Goal: Download file/media

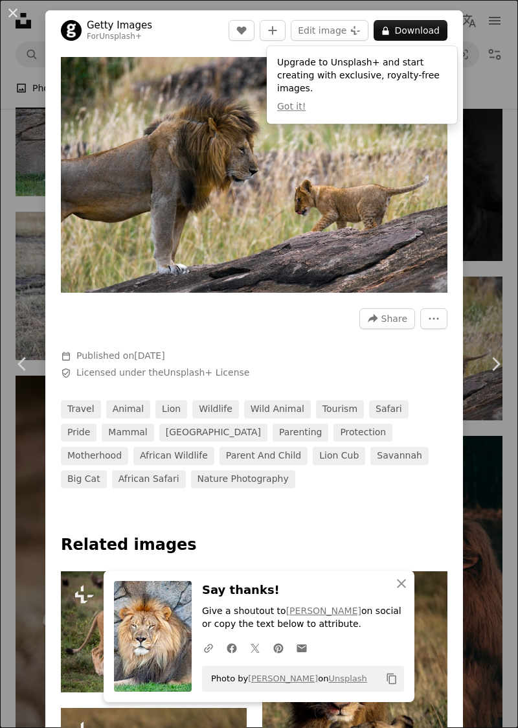
scroll to position [8677, 0]
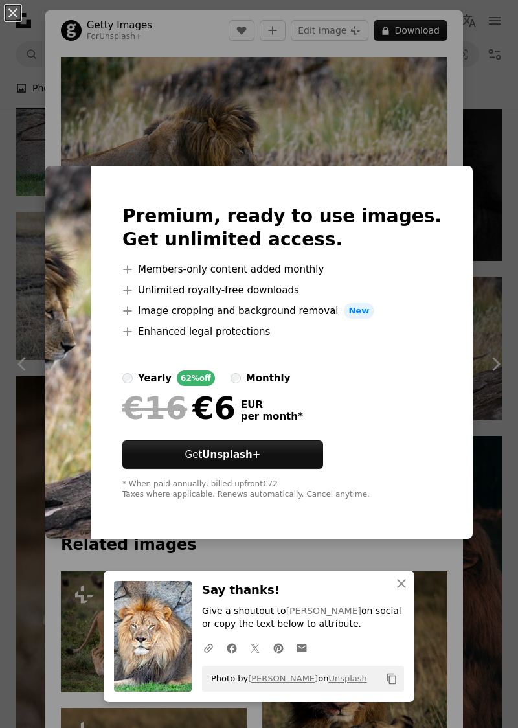
click at [370, 125] on div "An X shape Premium, ready to use images. Get unlimited access. A plus sign Memb…" at bounding box center [259, 364] width 518 height 728
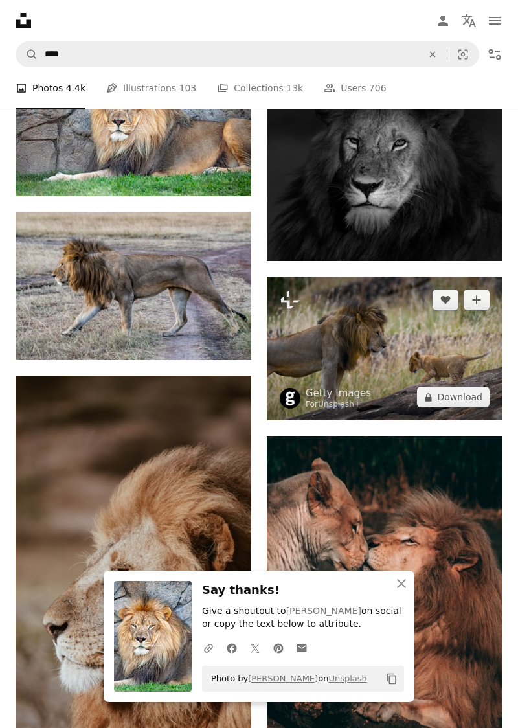
click at [417, 330] on img at bounding box center [385, 348] width 236 height 144
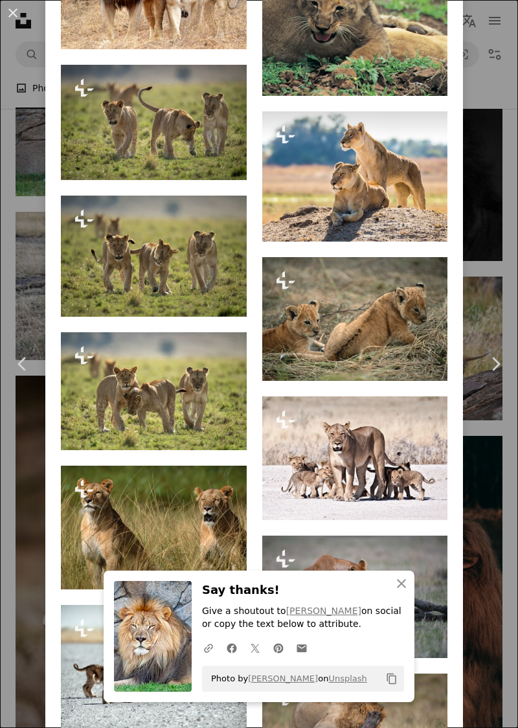
scroll to position [1583, 0]
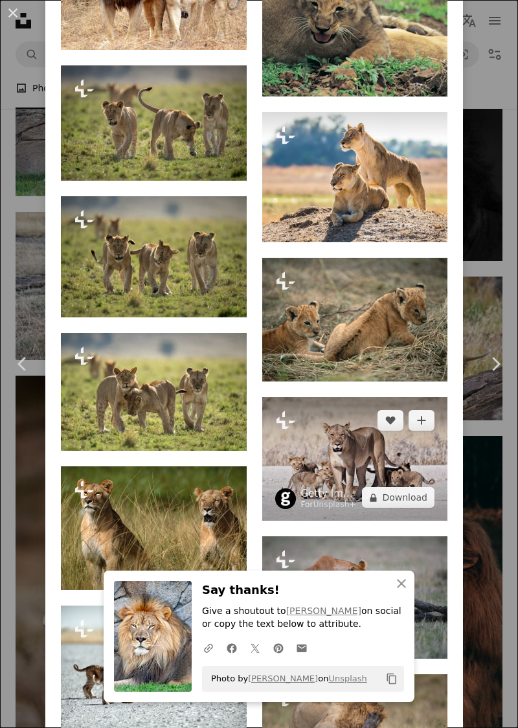
click at [383, 504] on img at bounding box center [355, 459] width 186 height 124
click at [365, 479] on img at bounding box center [355, 459] width 186 height 124
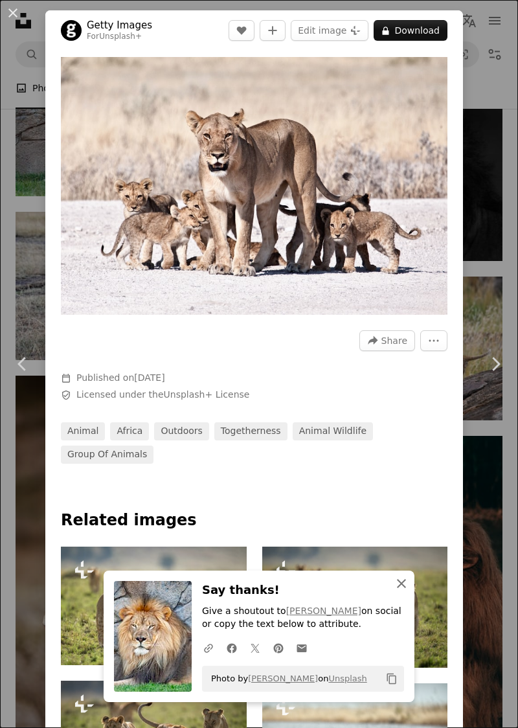
click at [407, 591] on icon "An X shape" at bounding box center [402, 584] width 16 height 16
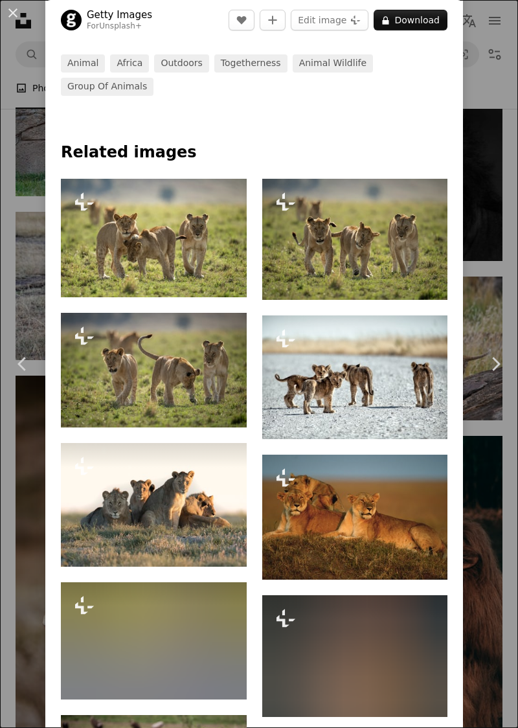
scroll to position [368, 0]
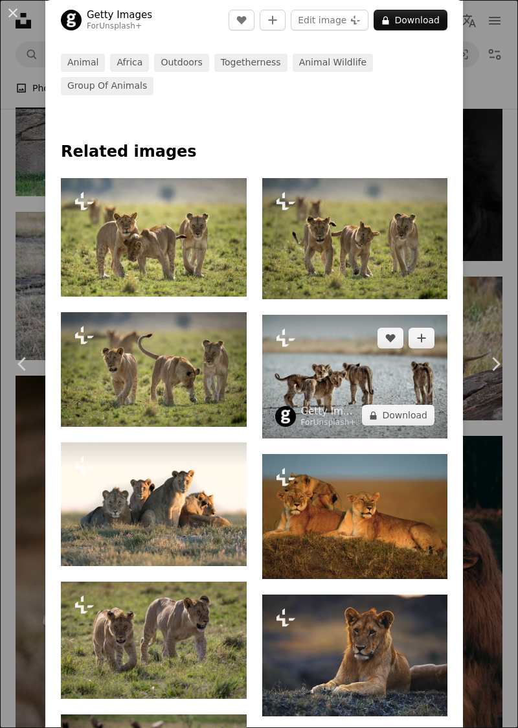
click at [367, 334] on img at bounding box center [355, 377] width 186 height 124
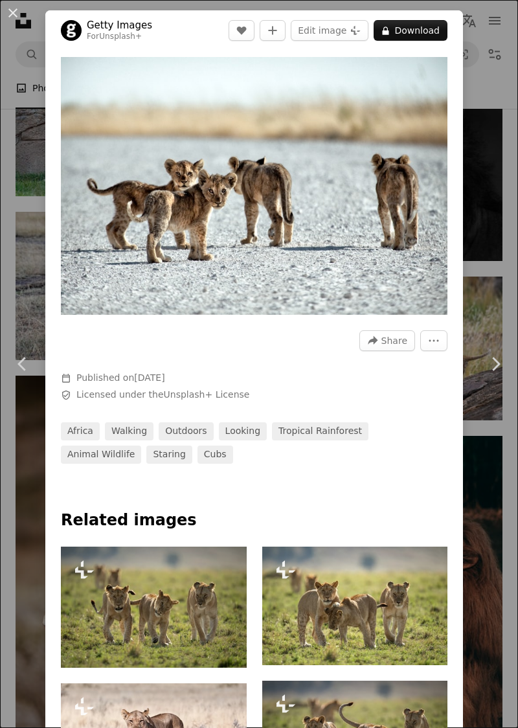
click at [438, 27] on button "A lock Download" at bounding box center [411, 30] width 74 height 21
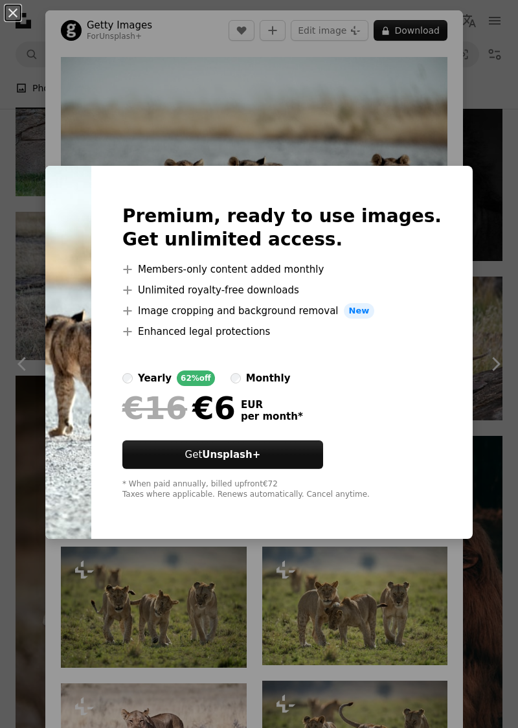
click at [401, 133] on div "An X shape Premium, ready to use images. Get unlimited access. A plus sign Memb…" at bounding box center [259, 364] width 518 height 728
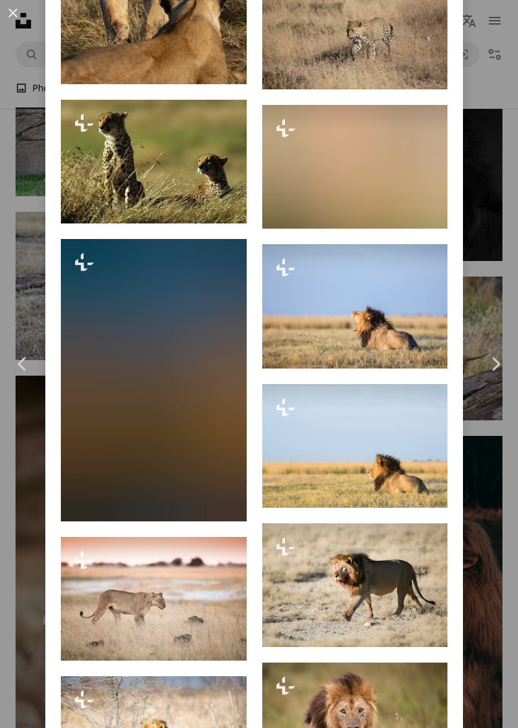
scroll to position [3896, 0]
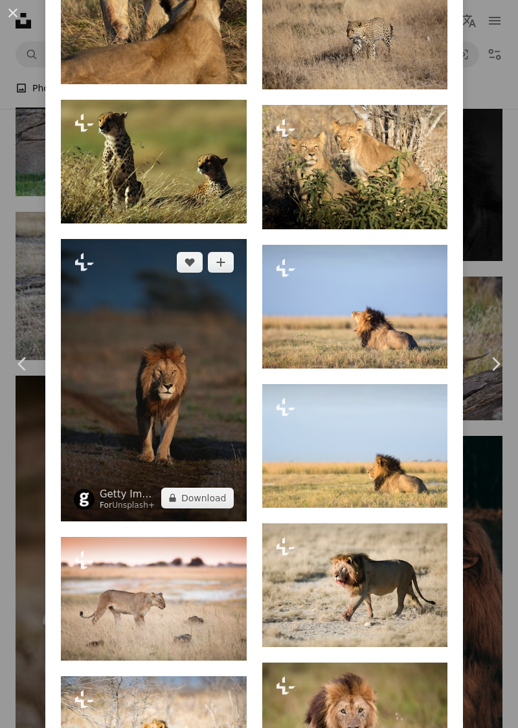
click at [196, 521] on img at bounding box center [154, 380] width 186 height 282
click at [194, 486] on img at bounding box center [154, 380] width 186 height 282
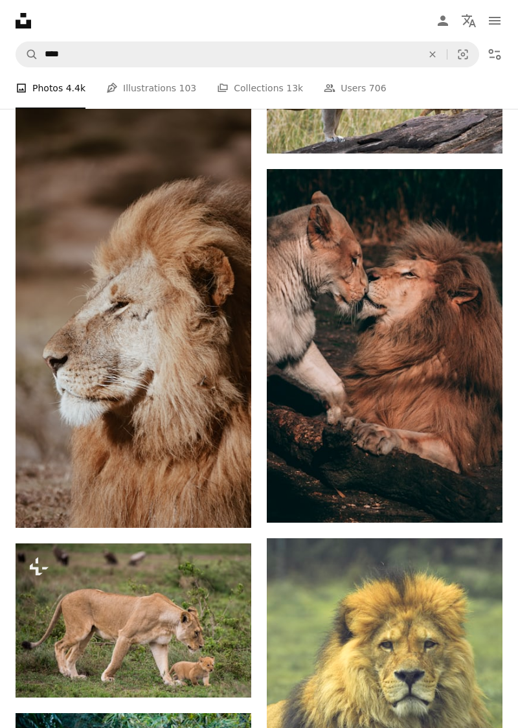
scroll to position [8931, 0]
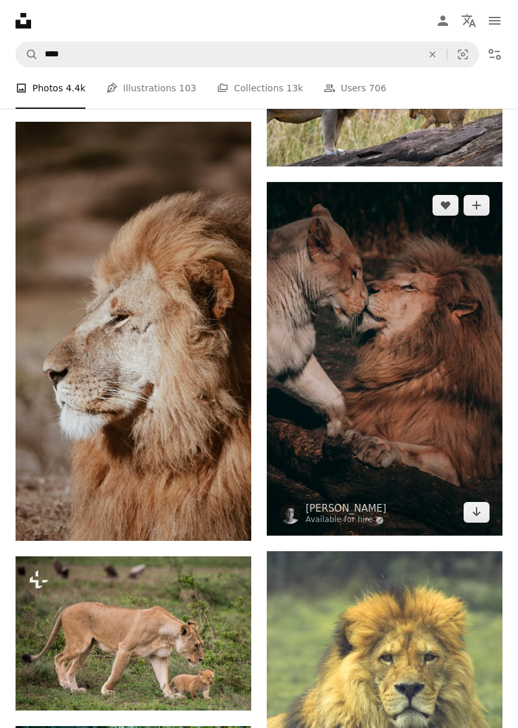
click at [394, 414] on img at bounding box center [385, 358] width 236 height 353
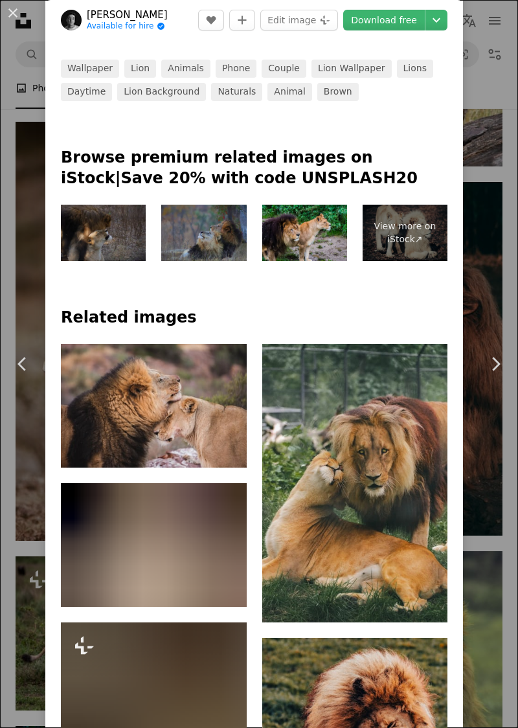
scroll to position [740, 0]
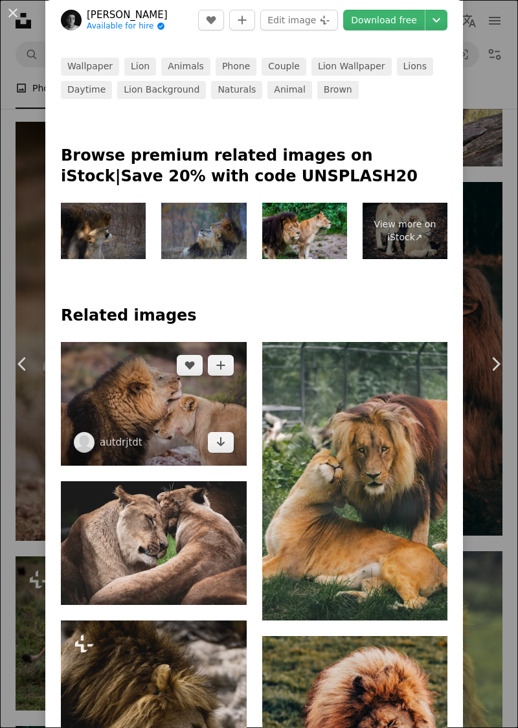
click at [184, 407] on img at bounding box center [154, 404] width 186 height 124
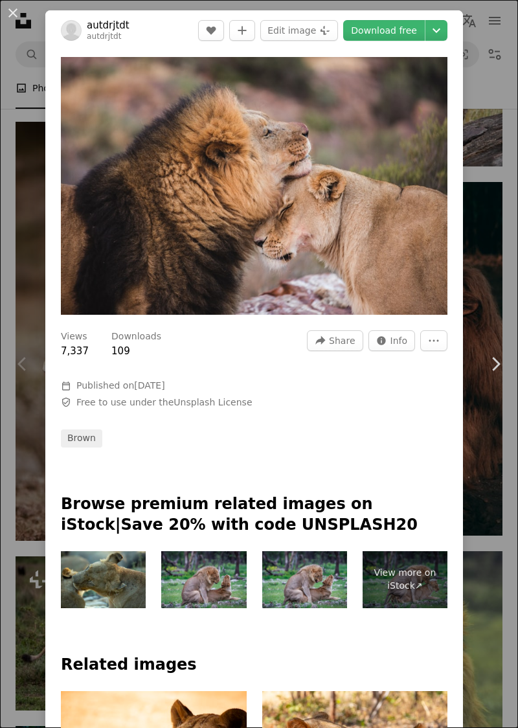
click at [397, 30] on link "Download free" at bounding box center [384, 30] width 82 height 21
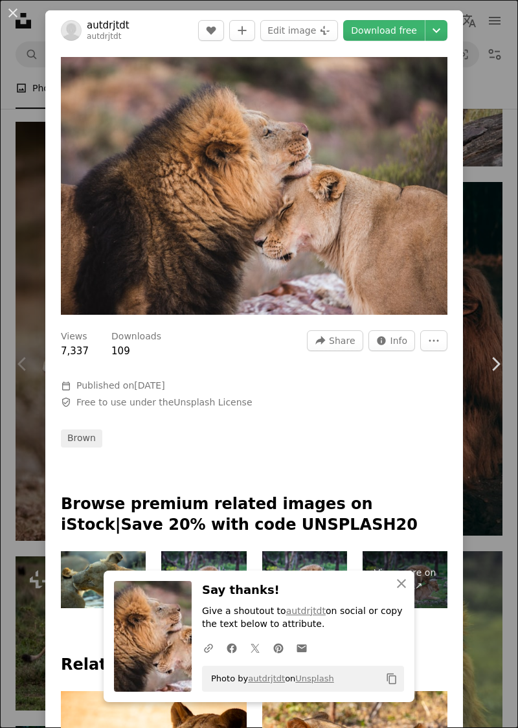
click at [430, 466] on div at bounding box center [254, 470] width 418 height 47
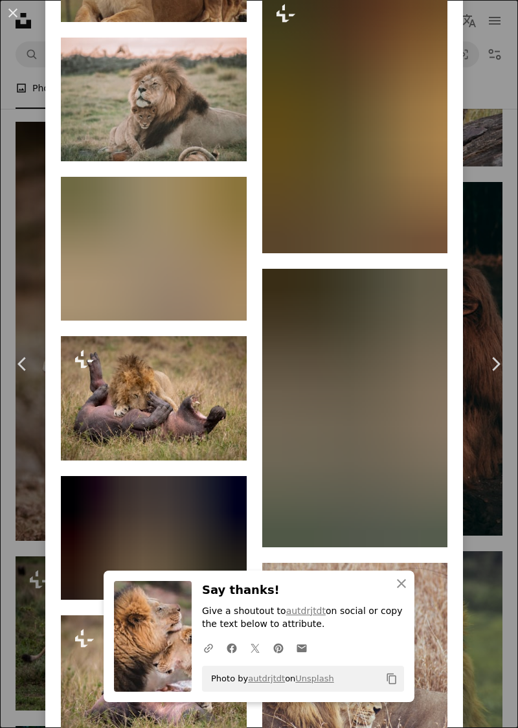
scroll to position [2543, 0]
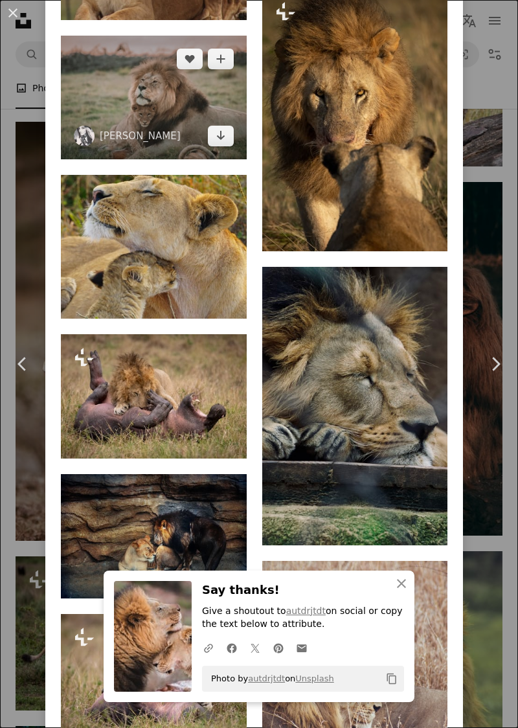
click at [175, 155] on img at bounding box center [154, 98] width 186 height 124
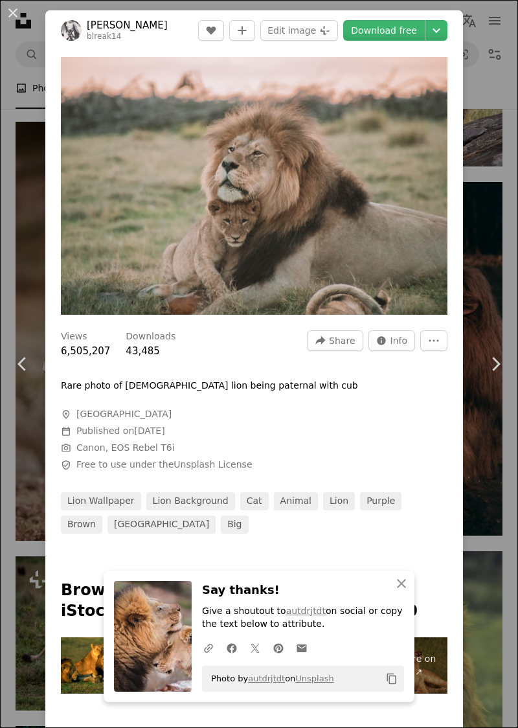
click at [394, 35] on link "Download free" at bounding box center [384, 30] width 82 height 21
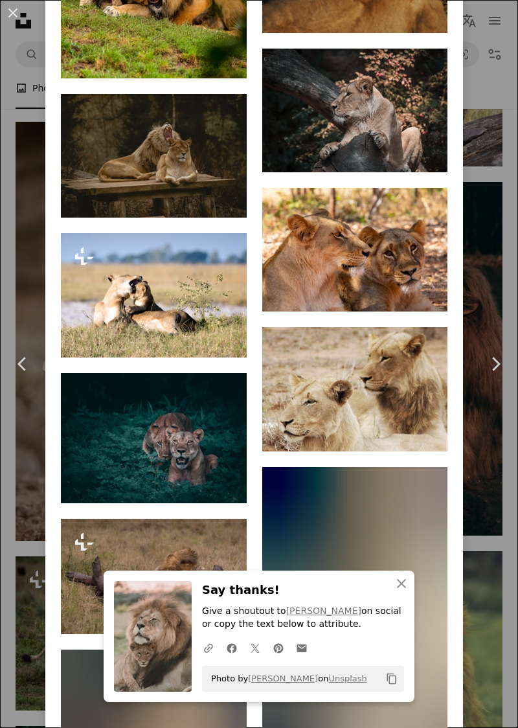
scroll to position [4093, 0]
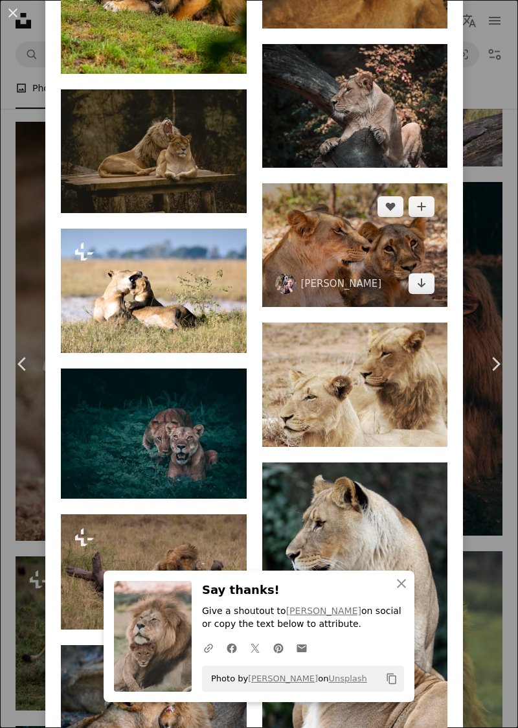
click at [374, 307] on img at bounding box center [355, 245] width 186 height 124
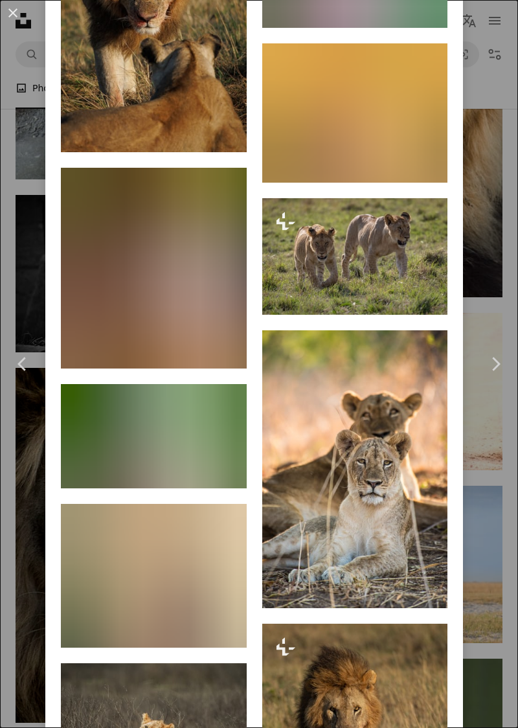
scroll to position [2837, 0]
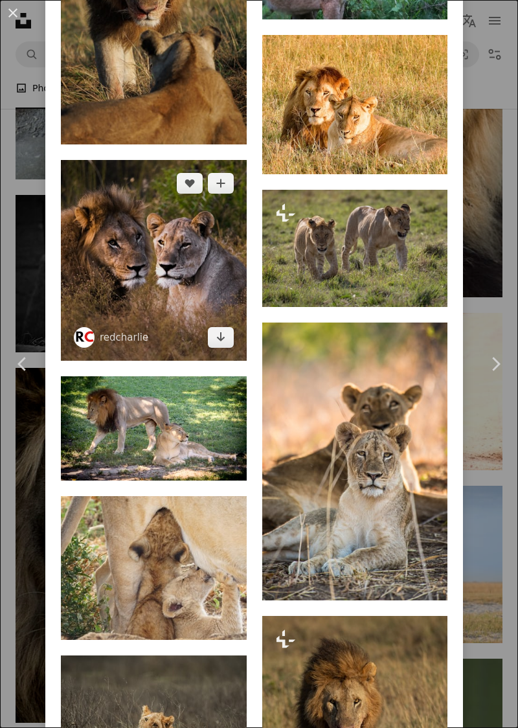
click at [177, 341] on img at bounding box center [154, 260] width 186 height 200
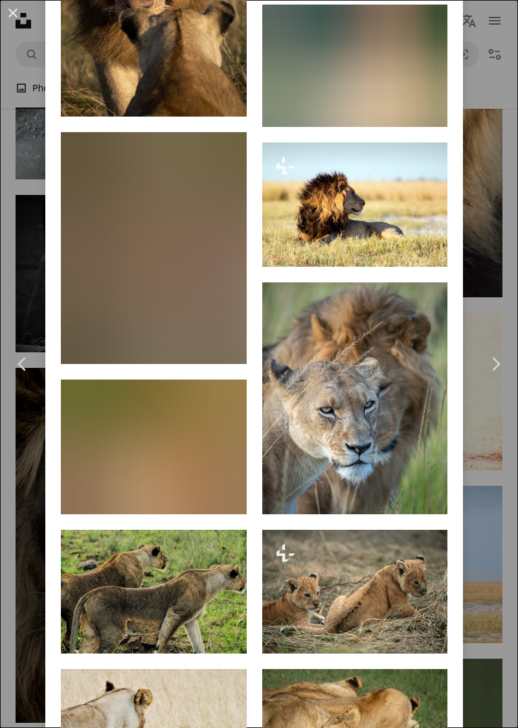
scroll to position [4195, 0]
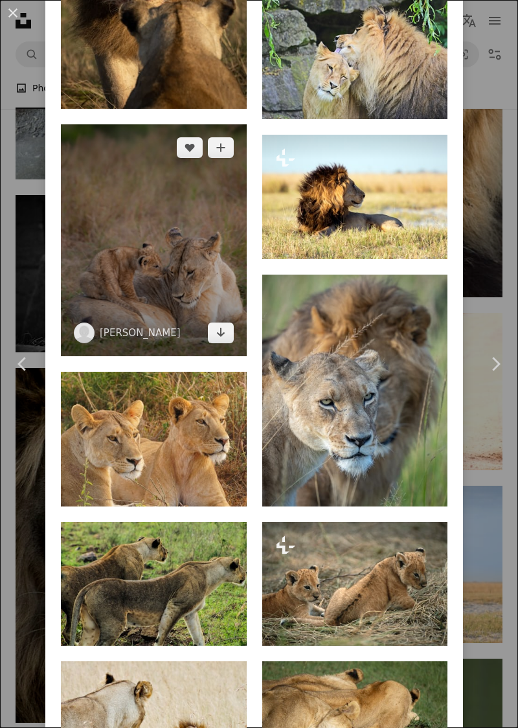
click at [168, 356] on img at bounding box center [154, 240] width 186 height 232
click at [141, 345] on img at bounding box center [154, 240] width 186 height 232
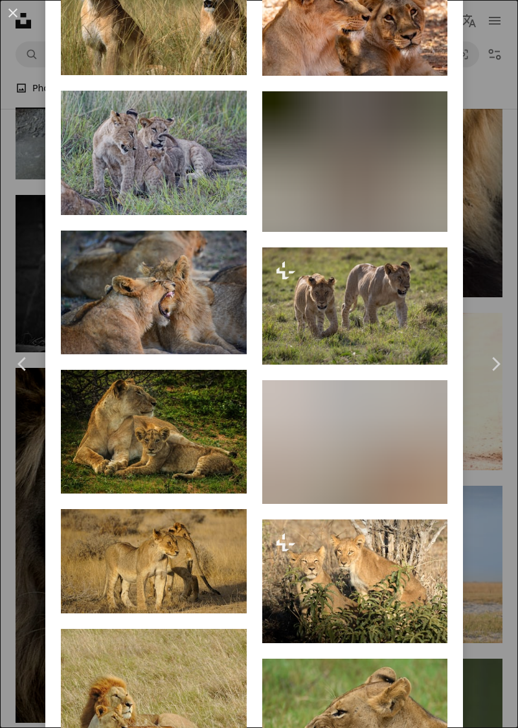
scroll to position [1543, 0]
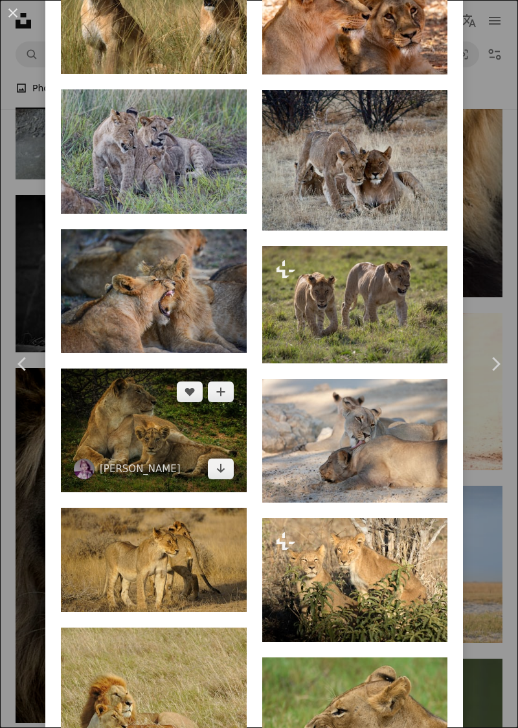
click at [161, 452] on img at bounding box center [154, 430] width 186 height 124
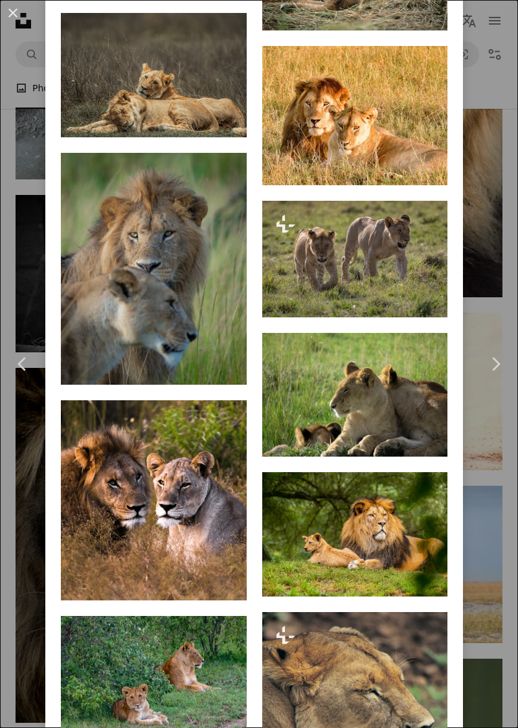
scroll to position [1258, 0]
